Goal: Find specific page/section: Find specific page/section

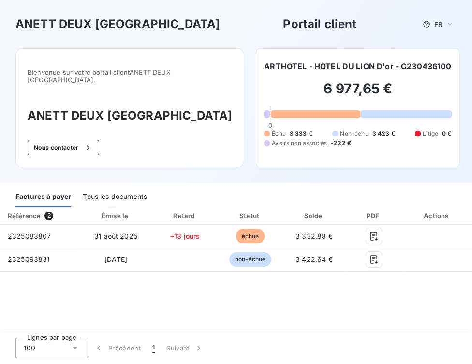
click at [112, 187] on div "Tous les documents" at bounding box center [115, 197] width 64 height 20
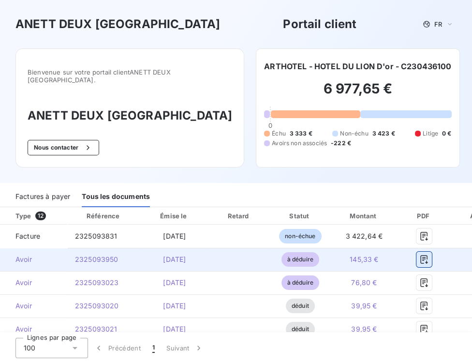
click at [421, 255] on icon "button" at bounding box center [424, 259] width 7 height 9
click at [425, 255] on icon "button" at bounding box center [424, 259] width 7 height 9
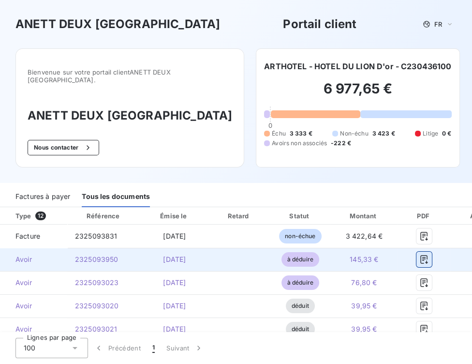
click at [425, 255] on icon "button" at bounding box center [424, 259] width 7 height 9
